Goal: Task Accomplishment & Management: Manage account settings

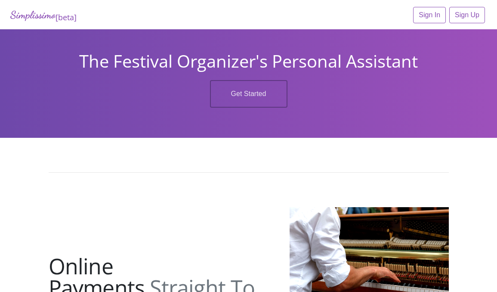
click at [427, 18] on link "Sign In" at bounding box center [429, 15] width 33 height 16
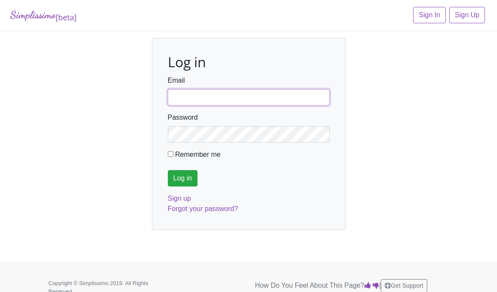
type input "fortworthmta@gmail.com"
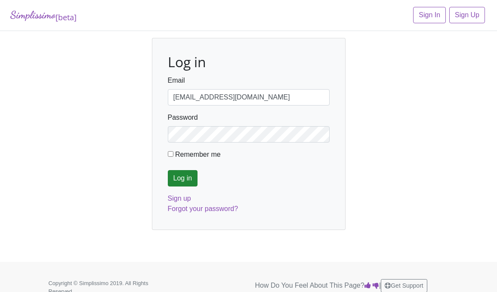
click at [187, 175] on input "Log in" at bounding box center [183, 178] width 30 height 16
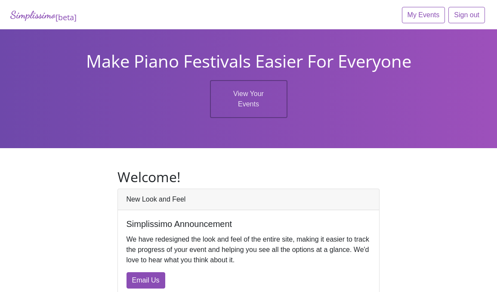
click at [257, 71] on h1 "Make Piano Festivals Easier For Everyone" at bounding box center [248, 61] width 484 height 21
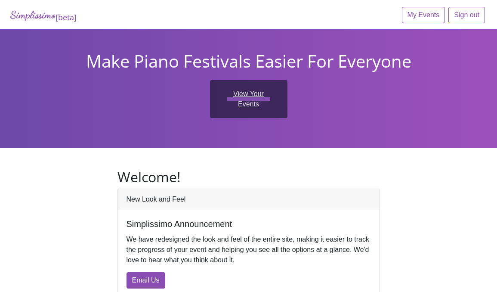
click at [255, 115] on link "View Your Events" at bounding box center [248, 99] width 77 height 38
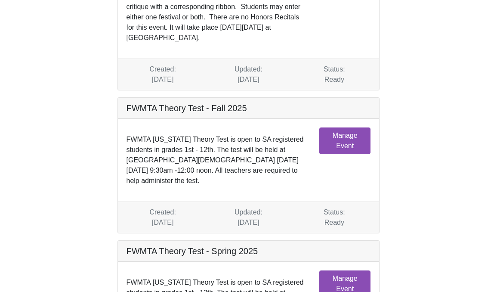
scroll to position [125, 0]
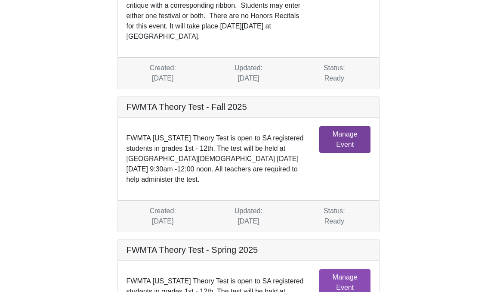
click at [341, 139] on link "Manage Event" at bounding box center [344, 139] width 51 height 27
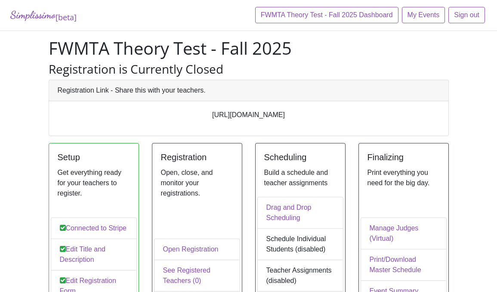
drag, startPoint x: 162, startPoint y: 115, endPoint x: 351, endPoint y: 122, distance: 189.3
click at [351, 122] on div "https://app.simplissimoevents.com/events/403/register" at bounding box center [248, 118] width 399 height 34
copy p "https://app.simplissimoevents.com/events/403/register"
click at [201, 117] on p "https://app.simplissimoevents.com/events/403/register" at bounding box center [249, 115] width 382 height 10
drag, startPoint x: 162, startPoint y: 116, endPoint x: 356, endPoint y: 115, distance: 194.4
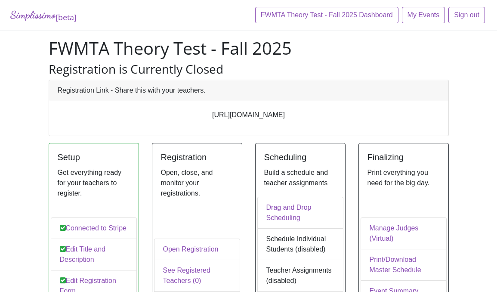
click at [356, 115] on p "https://app.simplissimoevents.com/events/403/register" at bounding box center [249, 115] width 382 height 10
copy p "https://app.simplissimoevents.com/events/403/register"
drag, startPoint x: 239, startPoint y: 288, endPoint x: 270, endPoint y: 137, distance: 154.1
click at [270, 137] on div "FWMTA Theory Test - Fall 2025 Registration is Currently Closed Registration Lin…" at bounding box center [248, 90] width 413 height 105
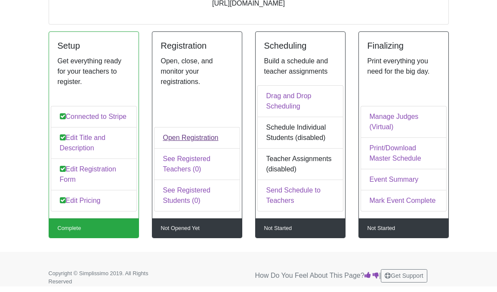
scroll to position [111, 0]
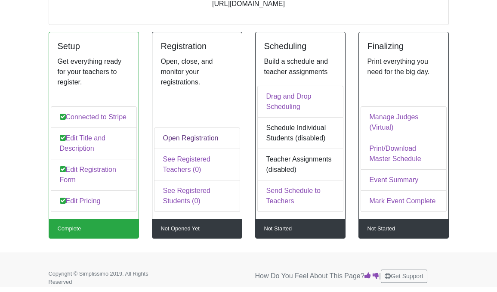
click at [183, 138] on link "Open Registration" at bounding box center [197, 138] width 86 height 22
